Goal: Information Seeking & Learning: Obtain resource

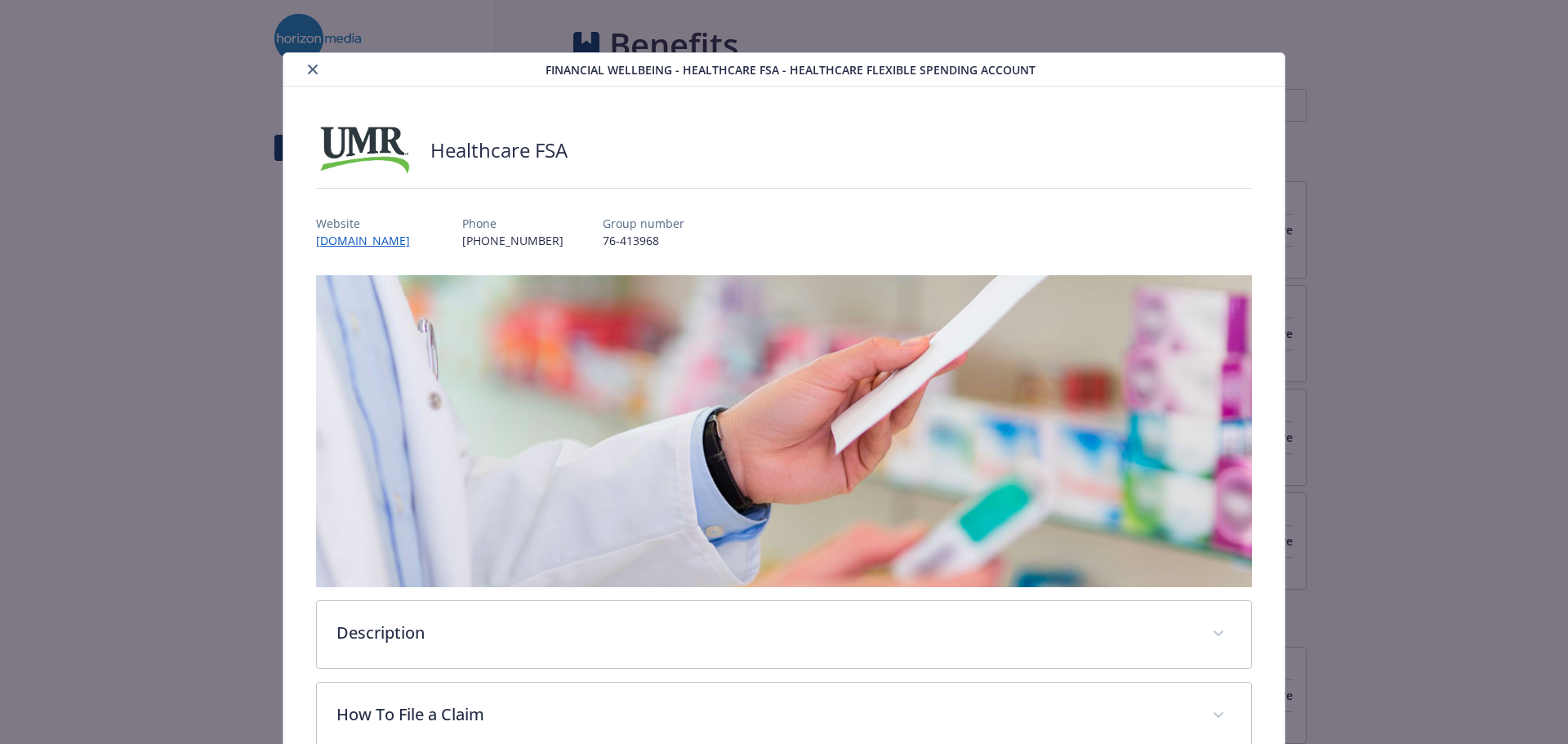
scroll to position [49, 0]
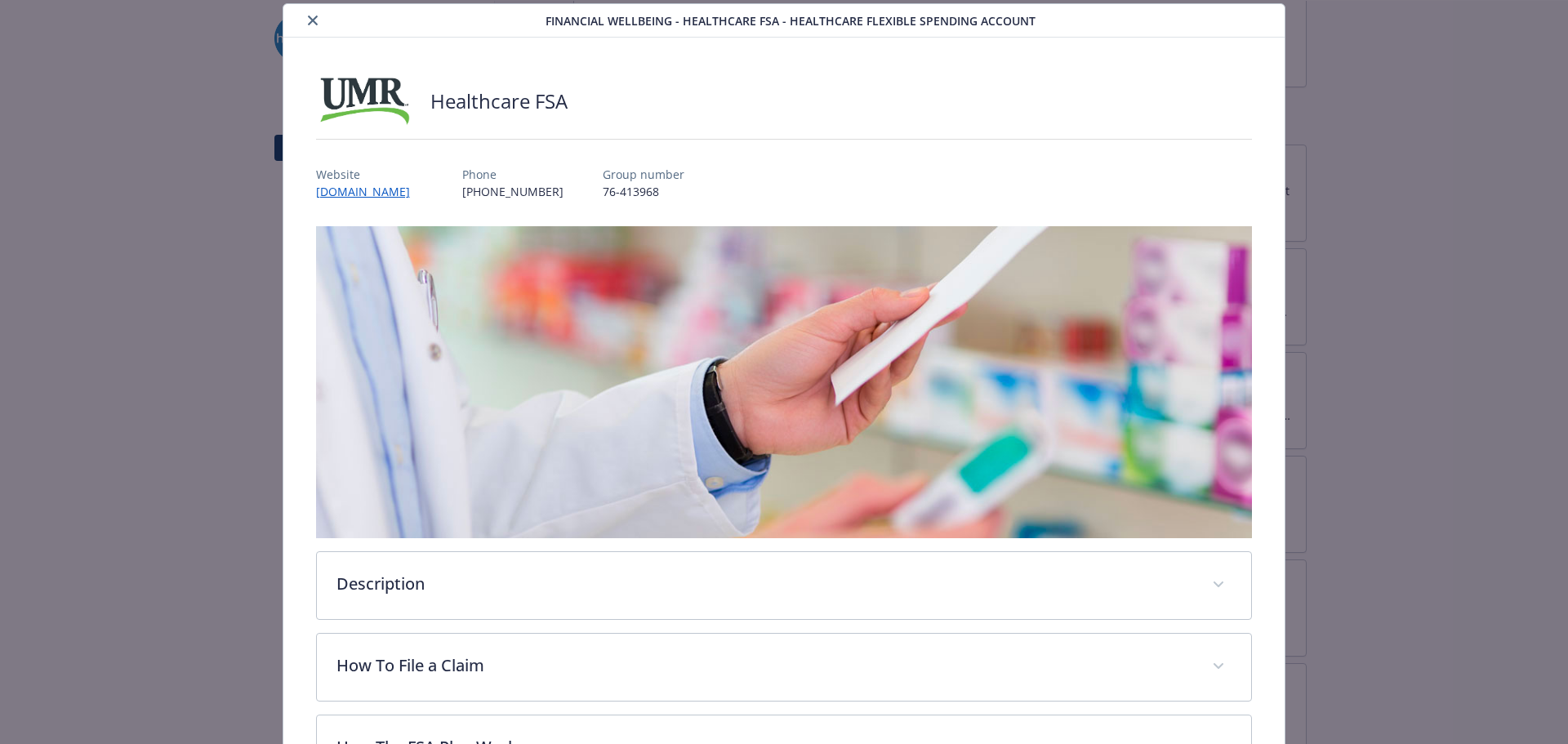
click at [719, 129] on div "details for plan Financial Wellbeing - Healthcare FSA - Healthcare Flexible Spe…" at bounding box center [784, 140] width 937 height 27
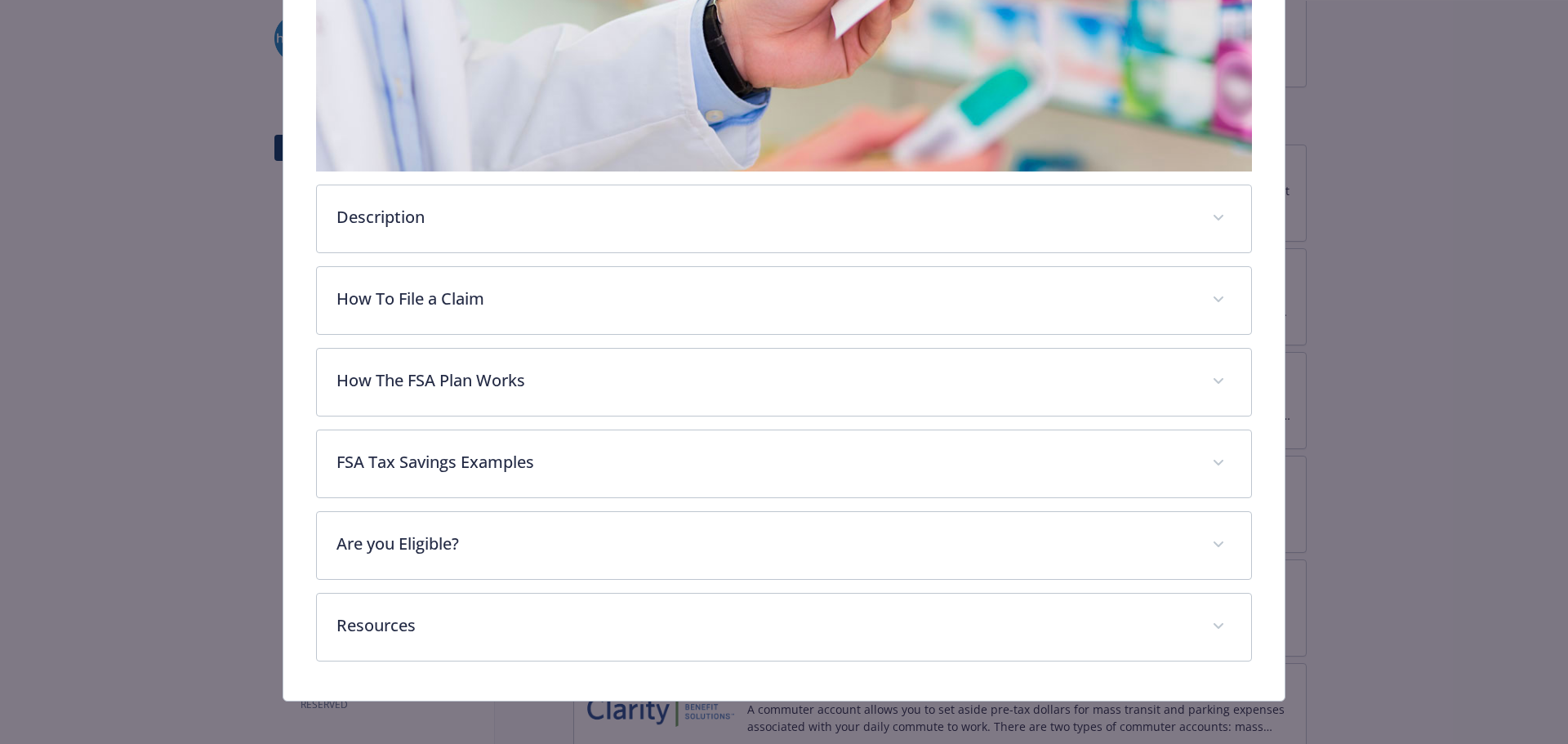
scroll to position [423, 0]
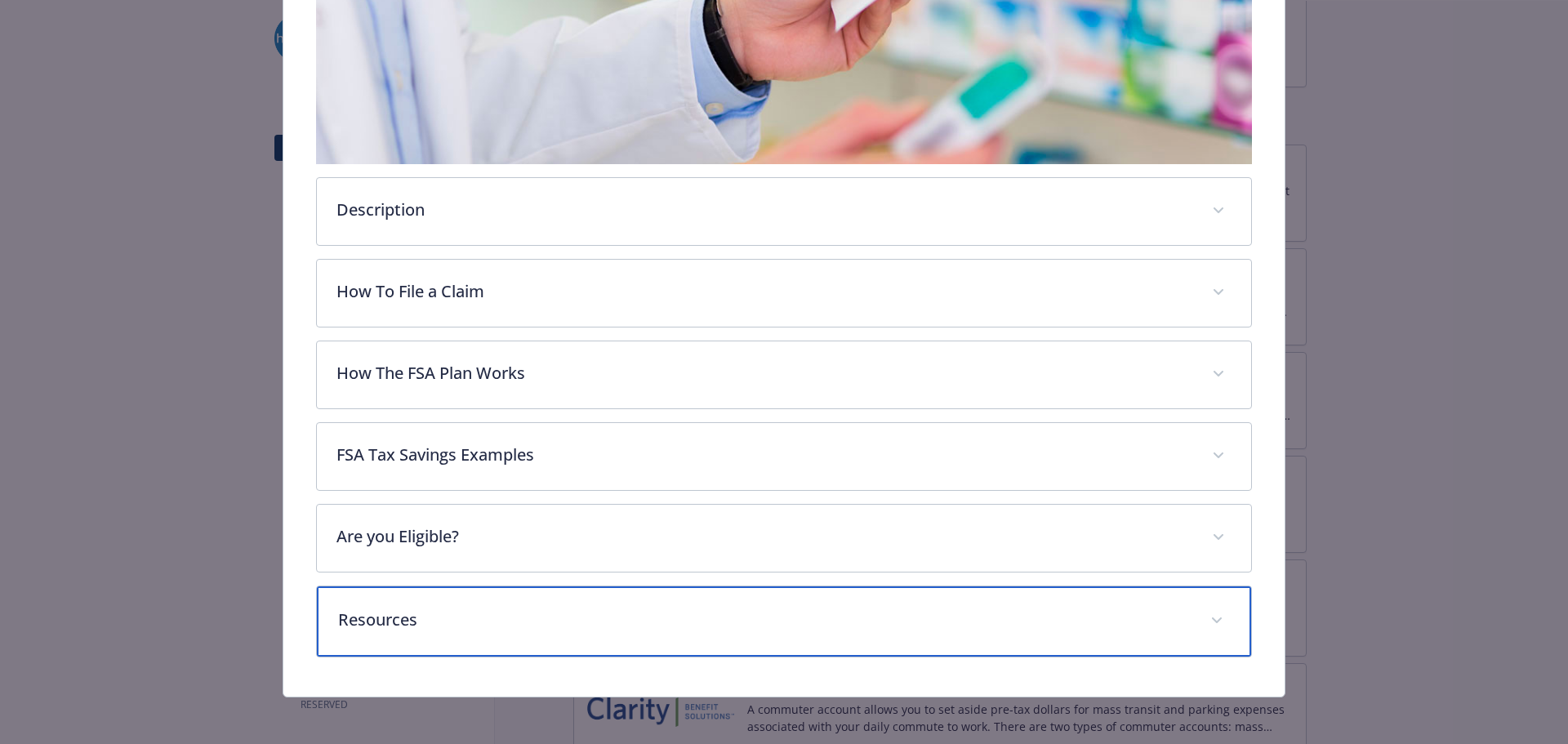
click at [753, 628] on p "Resources" at bounding box center [764, 619] width 854 height 24
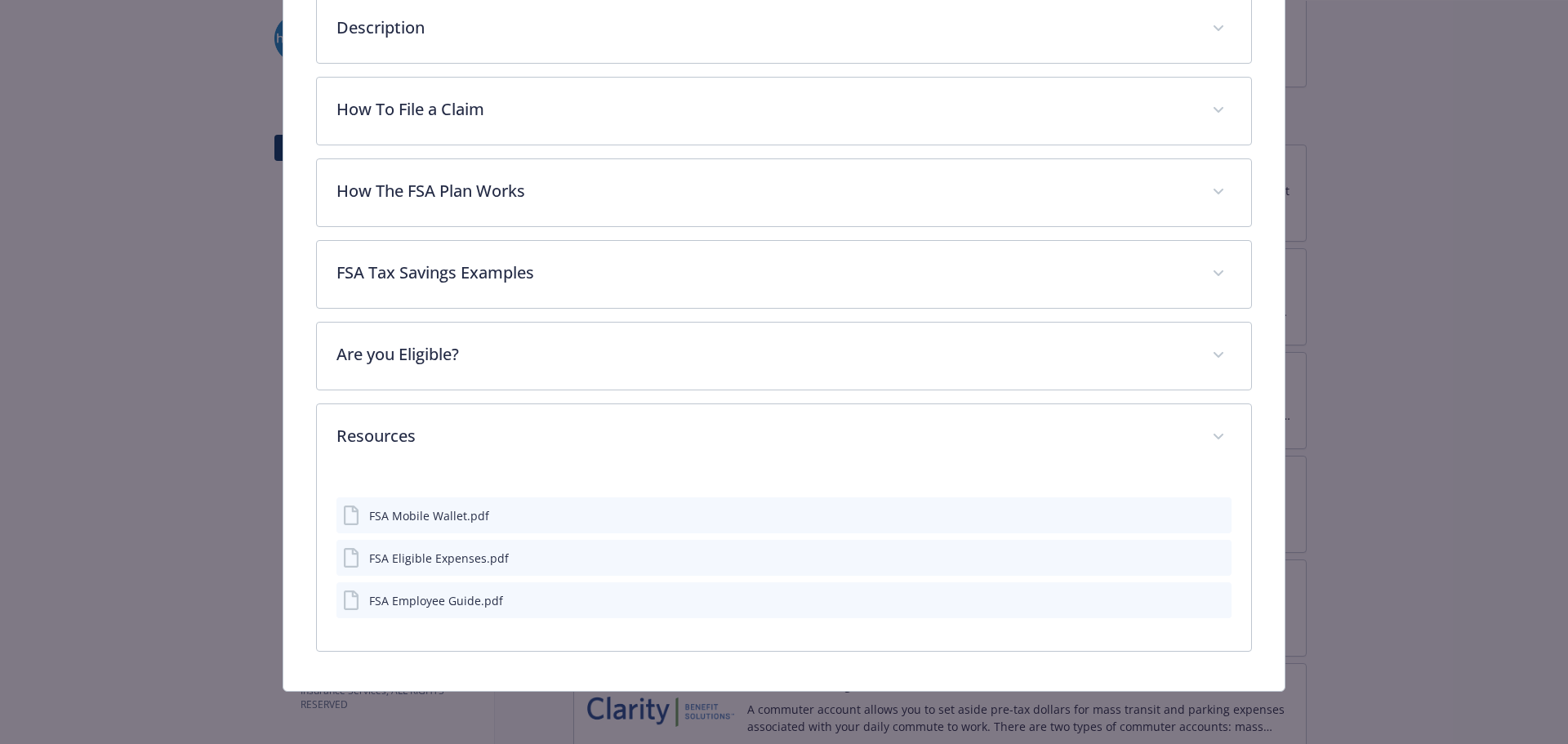
scroll to position [603, 0]
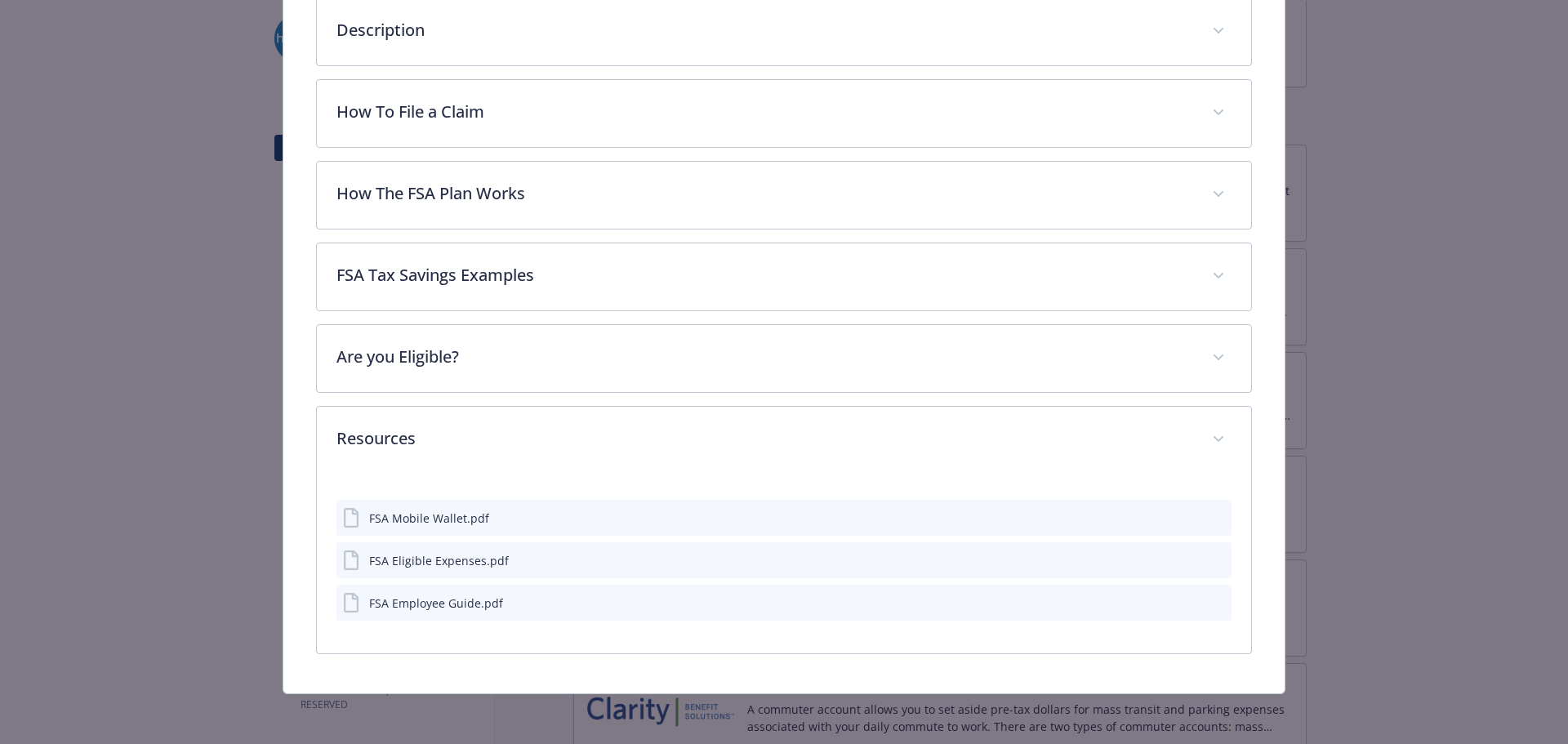
click at [1213, 601] on icon "preview file" at bounding box center [1216, 602] width 14 height 12
click at [1209, 514] on icon "preview file" at bounding box center [1216, 517] width 14 height 12
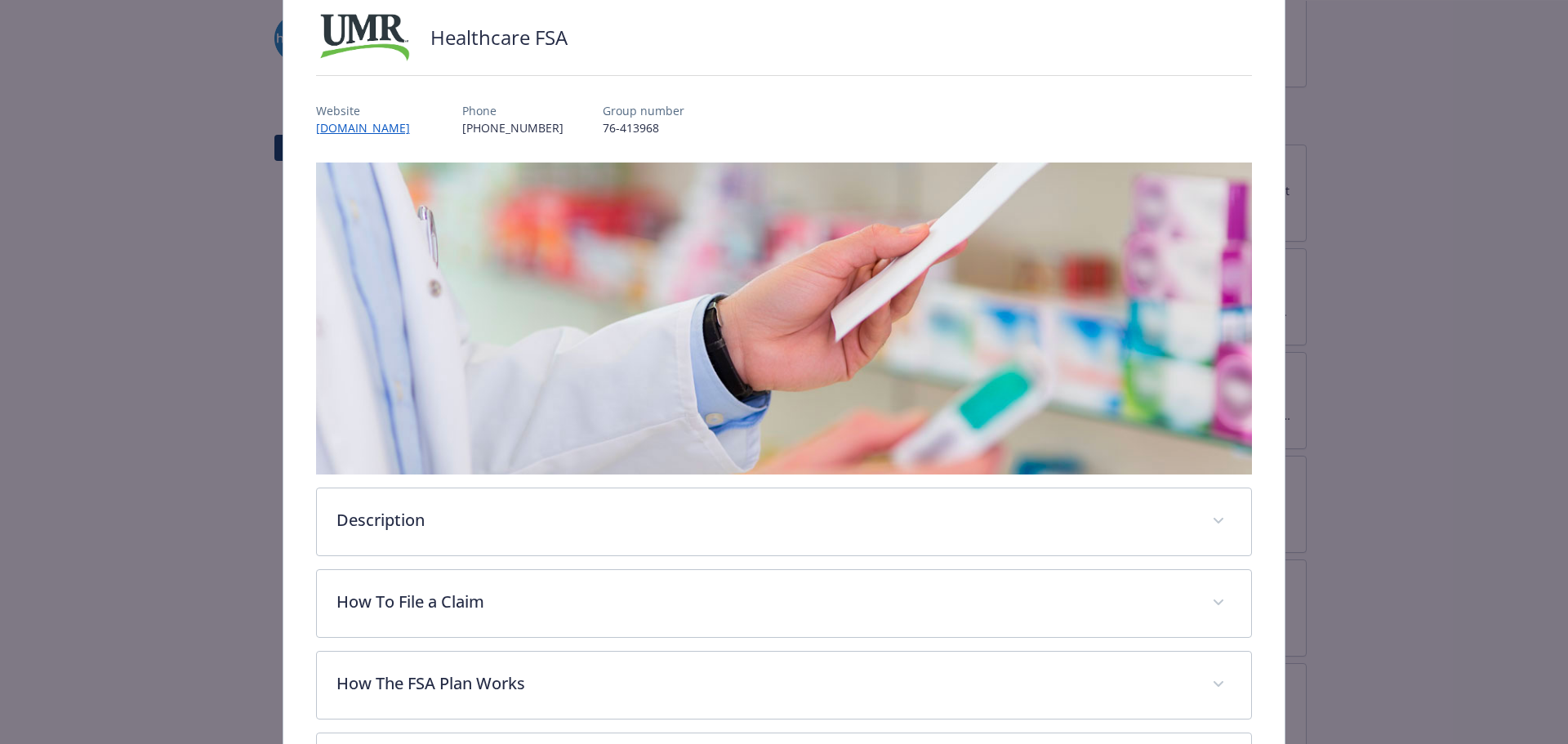
scroll to position [0, 0]
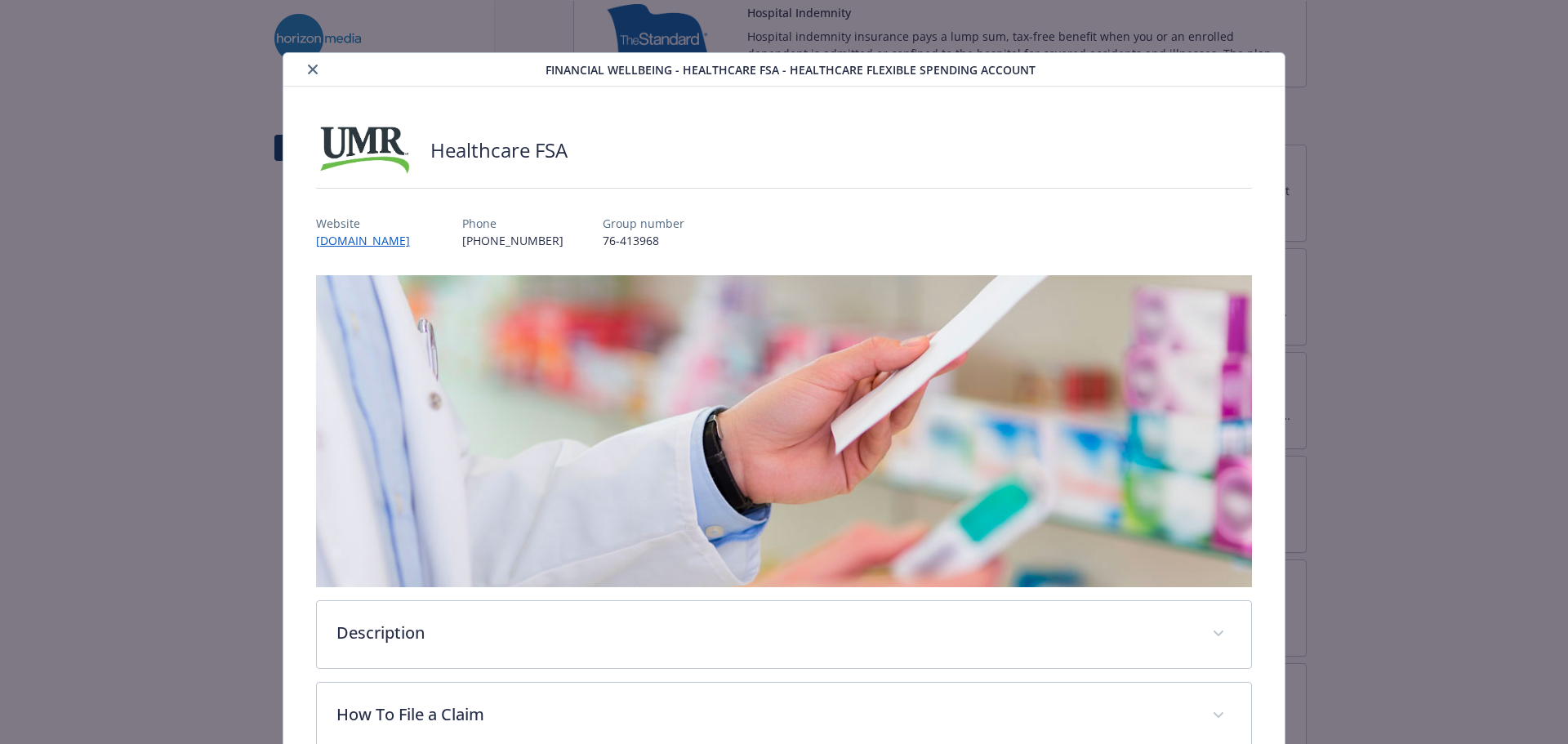
click at [307, 75] on button "close" at bounding box center [313, 69] width 19 height 19
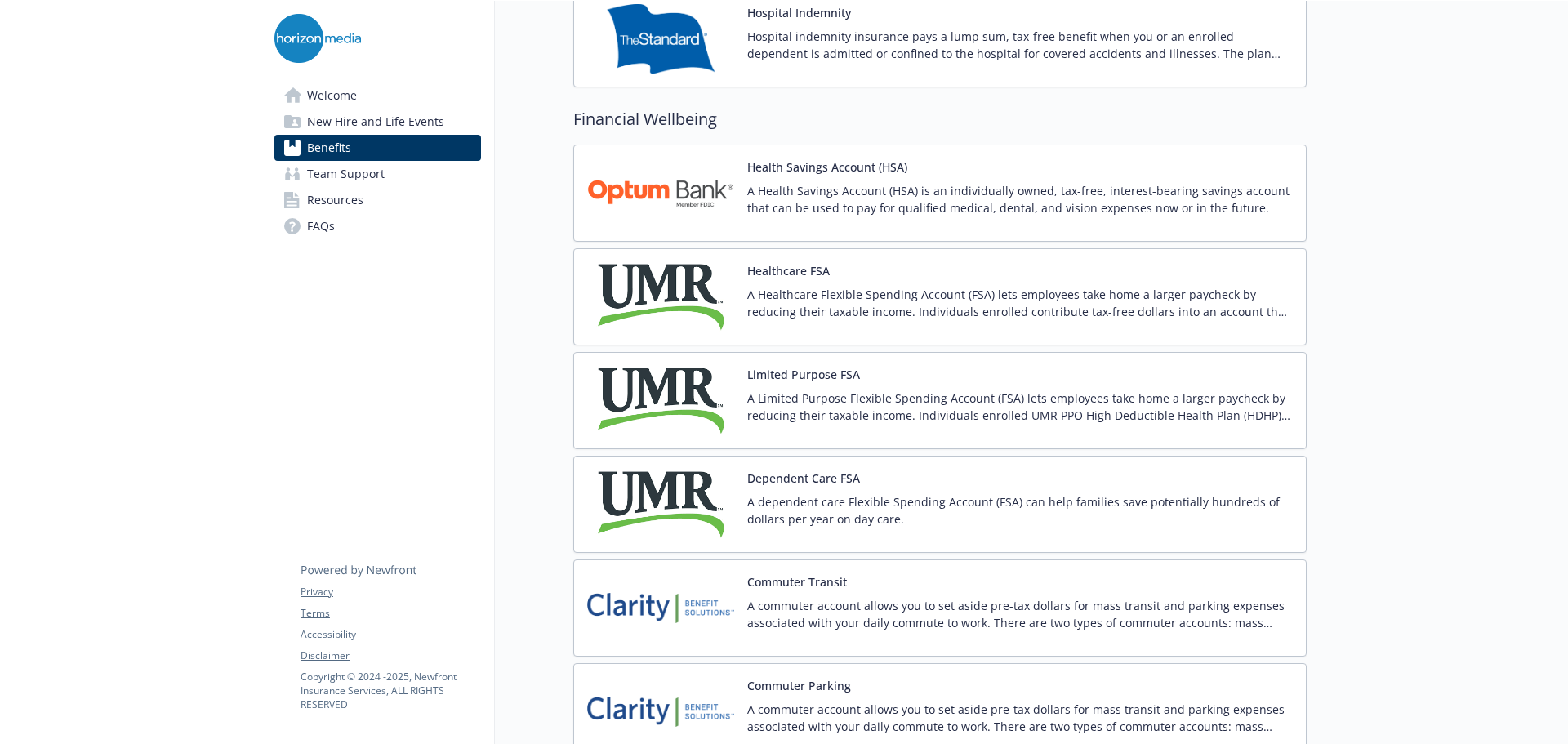
click at [1377, 175] on div at bounding box center [1436, 216] width 261 height 4839
